Goal: Communication & Community: Answer question/provide support

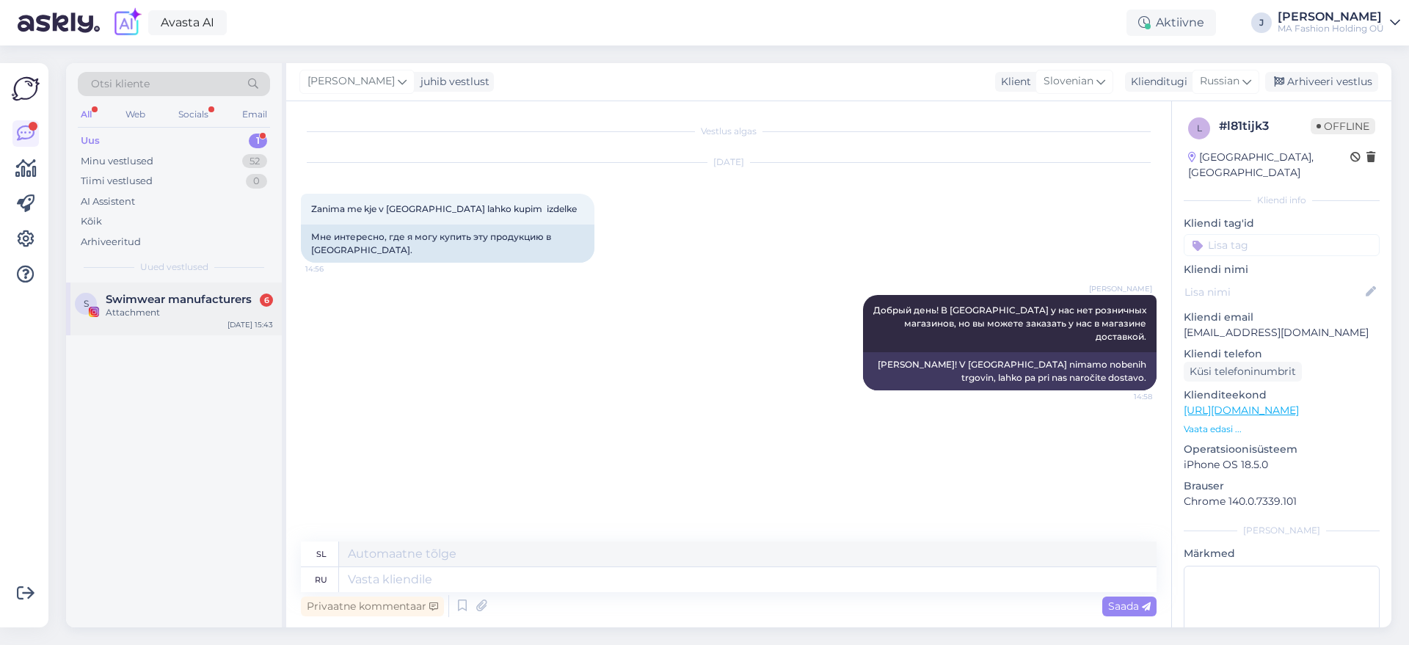
click at [204, 326] on div "S Swimwear manufacturers 6 Attachment [DATE] 15:43" at bounding box center [174, 309] width 216 height 53
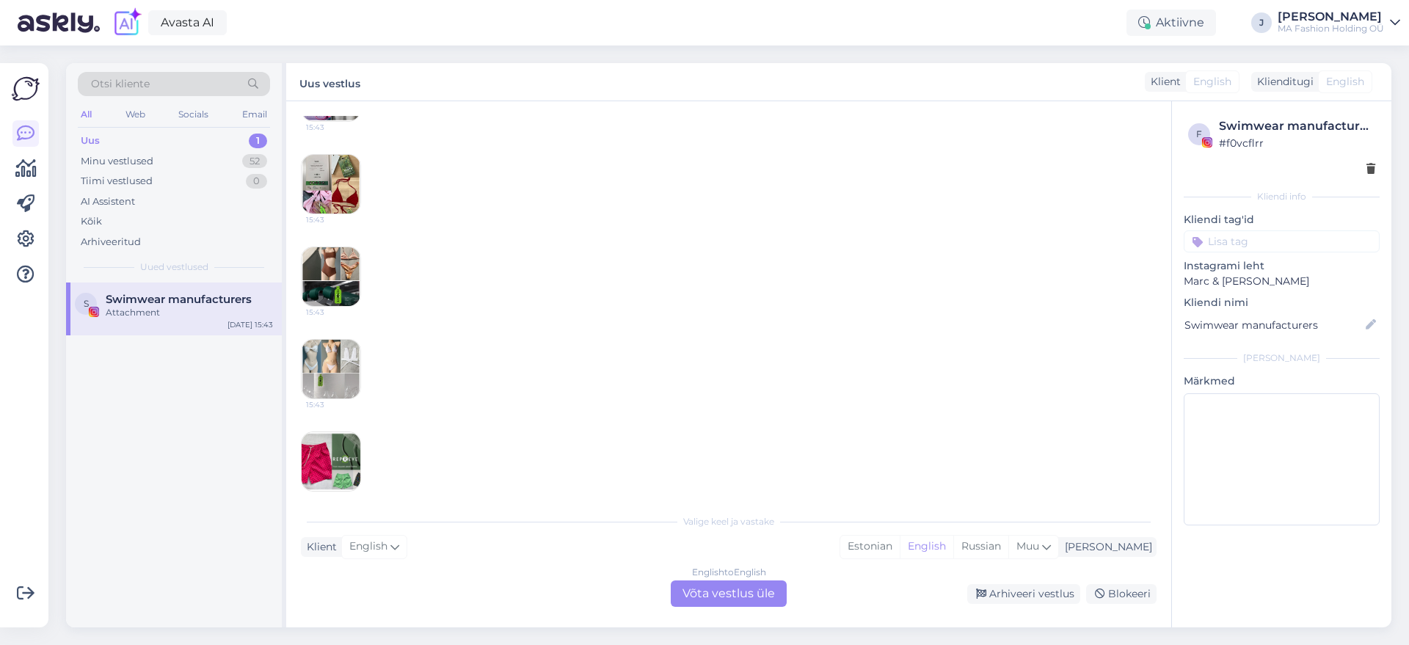
scroll to position [780, 0]
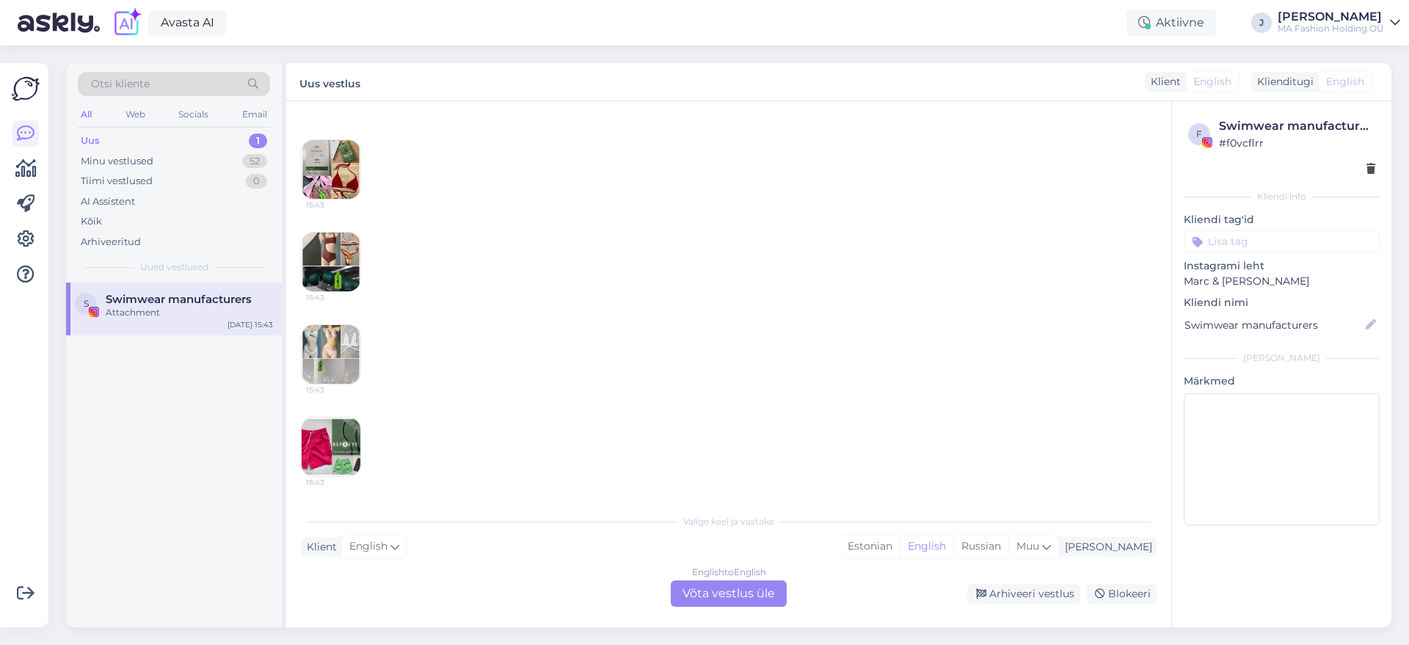
click at [694, 592] on div "English to English Võta vestlus üle" at bounding box center [729, 594] width 116 height 26
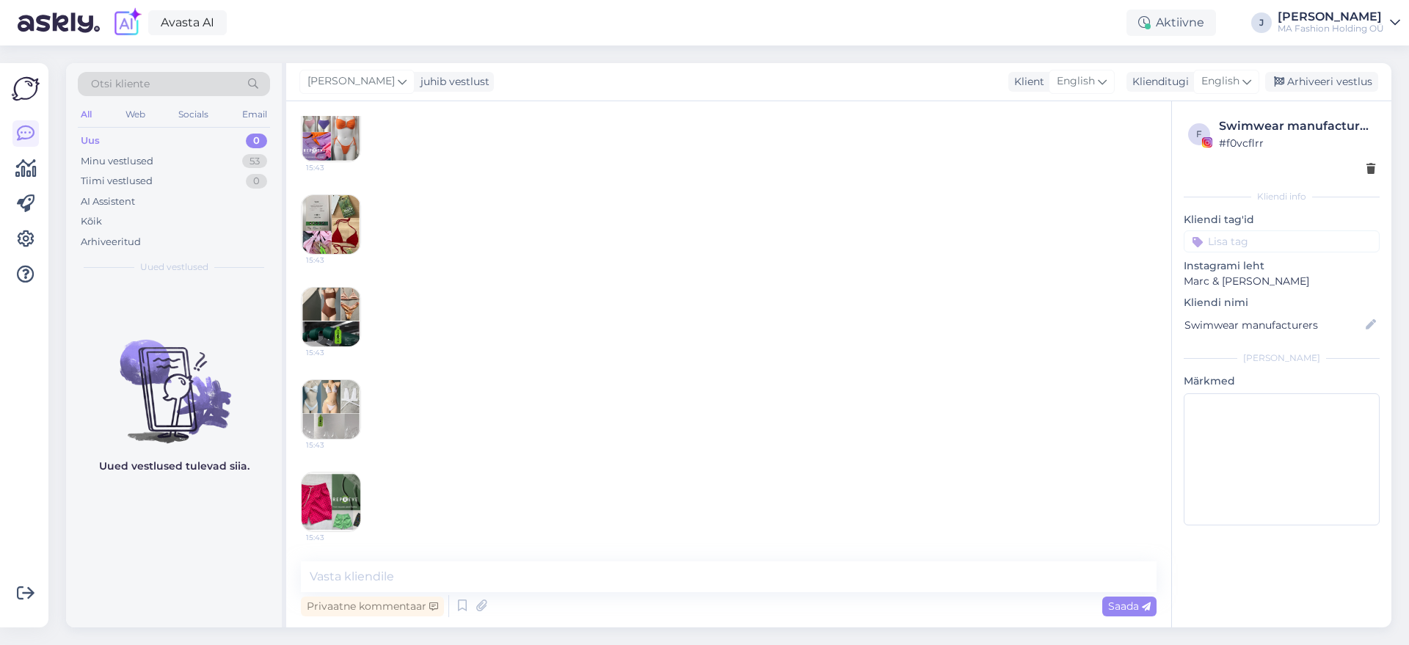
click at [170, 122] on div "All Web Socials Email" at bounding box center [174, 116] width 192 height 23
click at [148, 107] on div "All Web Socials Email" at bounding box center [174, 116] width 192 height 23
click at [131, 112] on div "Web" at bounding box center [136, 114] width 26 height 19
click at [162, 109] on div "All Web Socials Email" at bounding box center [174, 116] width 192 height 23
click at [172, 114] on div "All Web Socials Email" at bounding box center [174, 116] width 192 height 23
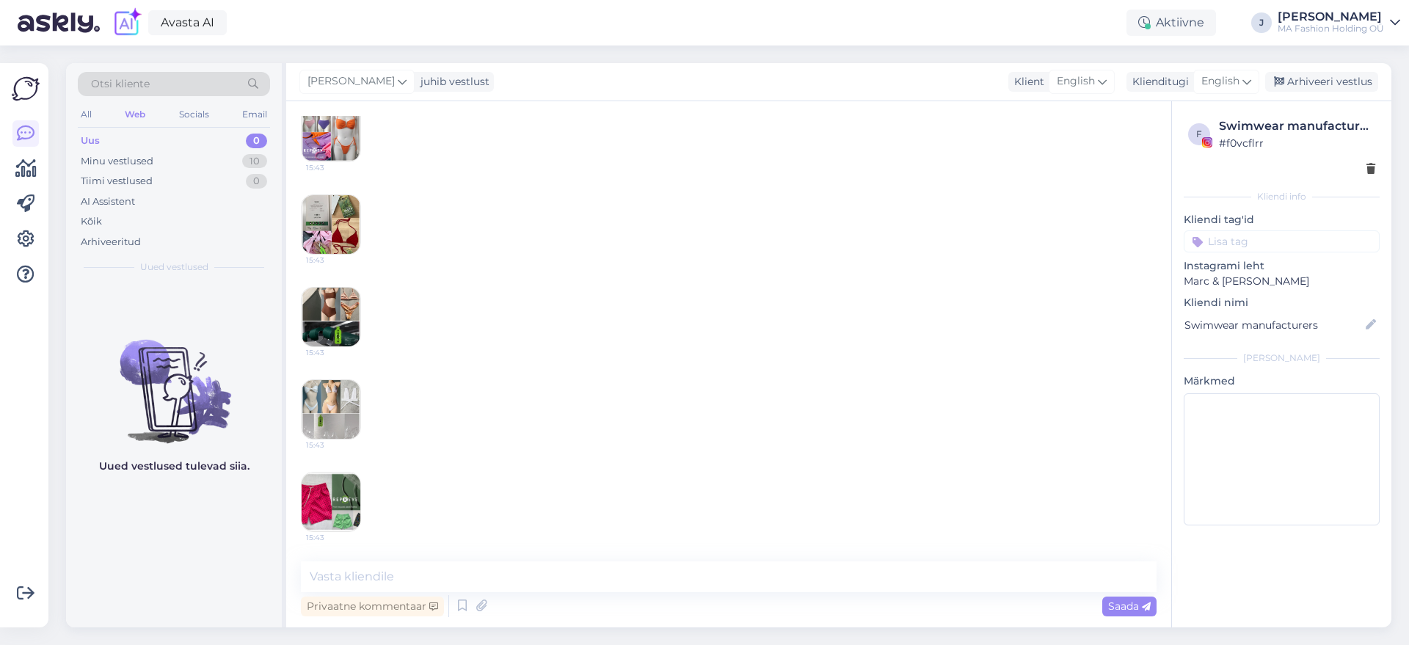
click at [172, 114] on div "All Web Socials Email" at bounding box center [174, 116] width 192 height 23
click at [90, 115] on div "All" at bounding box center [86, 114] width 17 height 19
